Goal: Find specific page/section: Find specific page/section

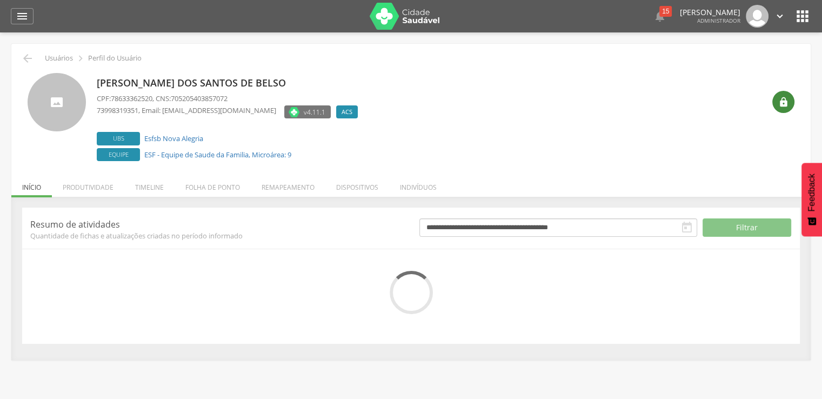
click at [786, 111] on div "" at bounding box center [783, 102] width 22 height 22
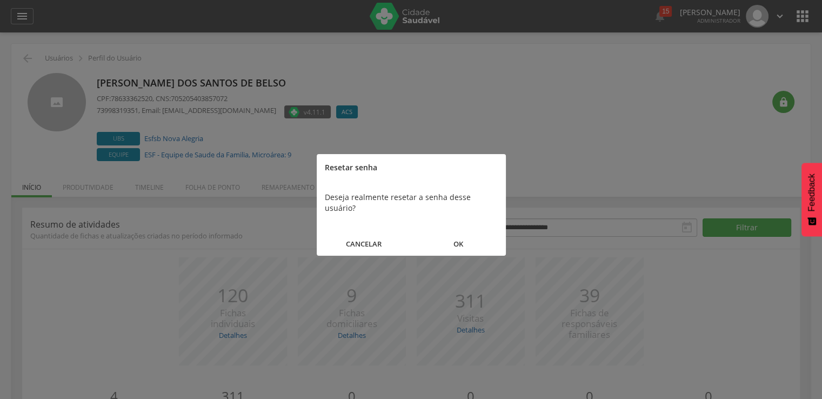
click at [456, 232] on button "OK" at bounding box center [458, 243] width 95 height 23
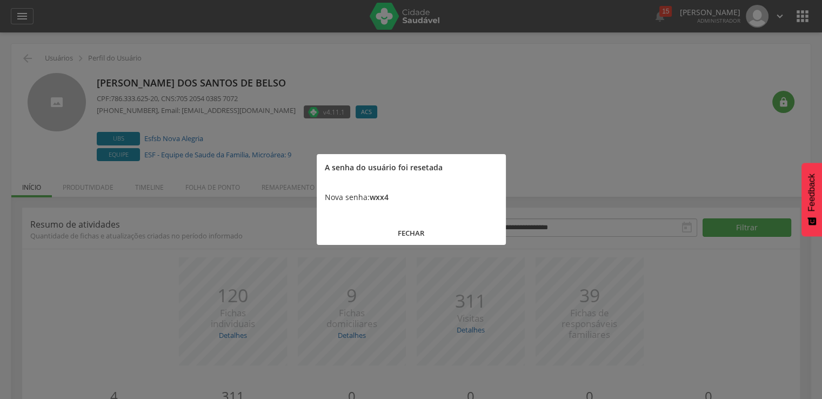
click at [376, 197] on b "wxx4" at bounding box center [378, 197] width 19 height 10
click at [411, 227] on button "FECHAR" at bounding box center [411, 232] width 189 height 23
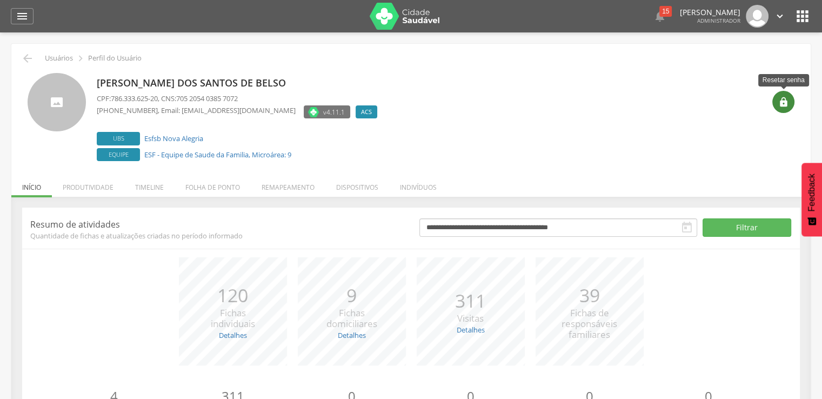
click at [779, 104] on icon "" at bounding box center [783, 102] width 11 height 11
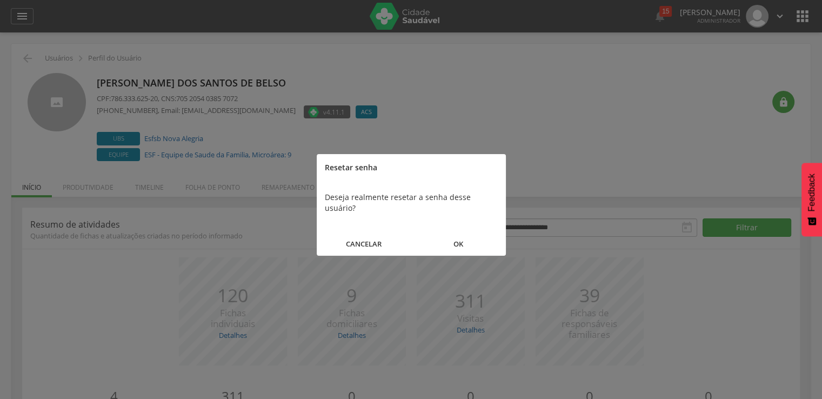
click at [478, 232] on button "OK" at bounding box center [458, 243] width 95 height 23
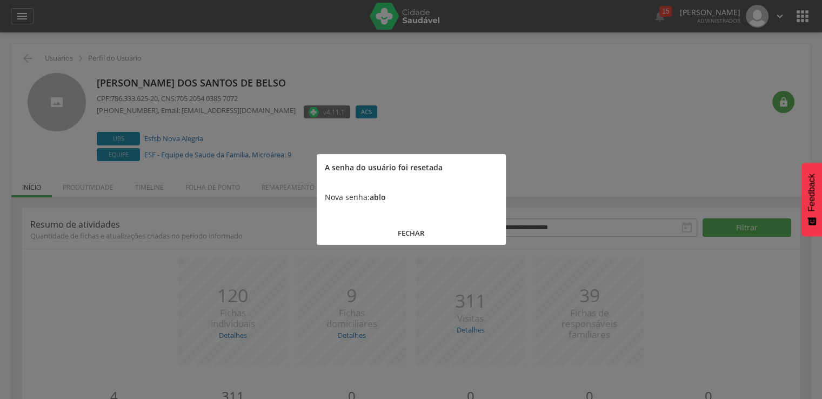
click at [380, 195] on b "ablo" at bounding box center [377, 197] width 16 height 10
copy b "ablo"
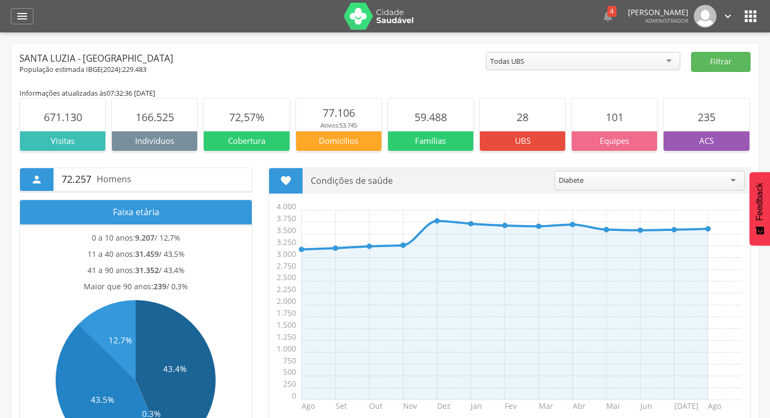
click at [752, 12] on icon "" at bounding box center [750, 16] width 17 height 17
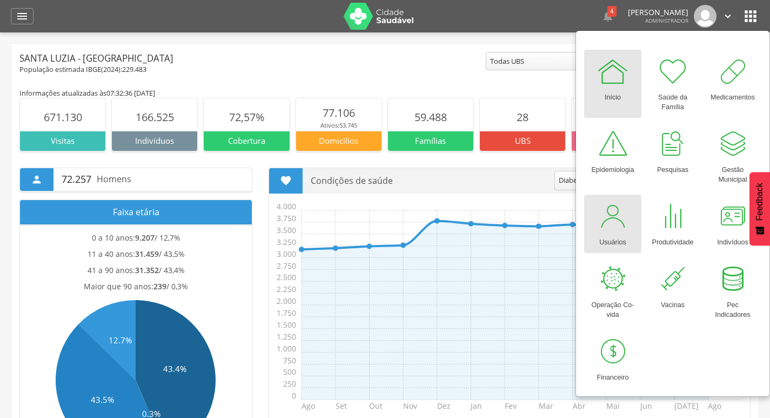
click at [635, 220] on link "Usuários" at bounding box center [612, 223] width 57 height 58
